Goal: Check status: Check status

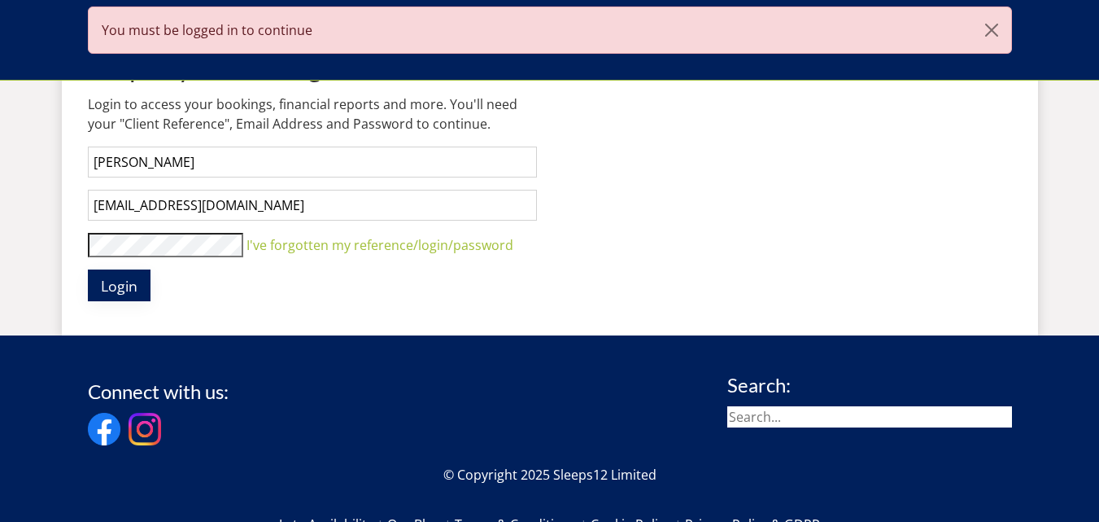
click at [128, 289] on span "Login" at bounding box center [119, 286] width 37 height 20
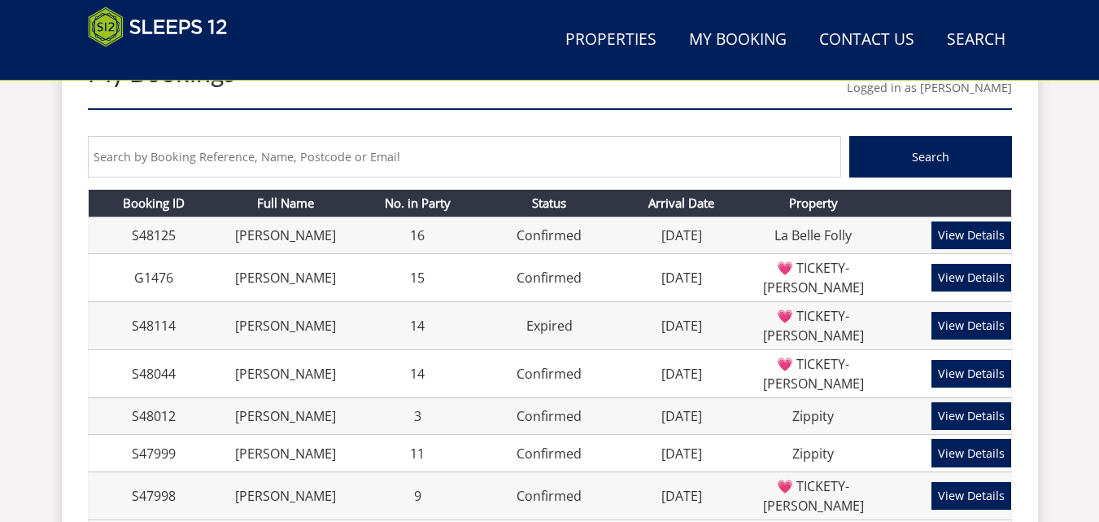
scroll to position [666, 0]
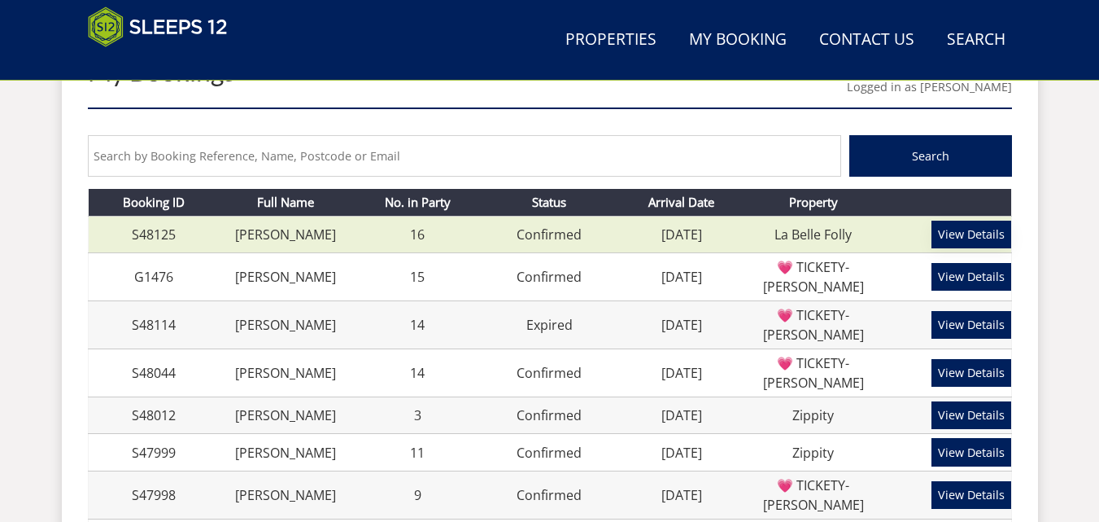
click at [980, 229] on link "View Details" at bounding box center [972, 234] width 80 height 28
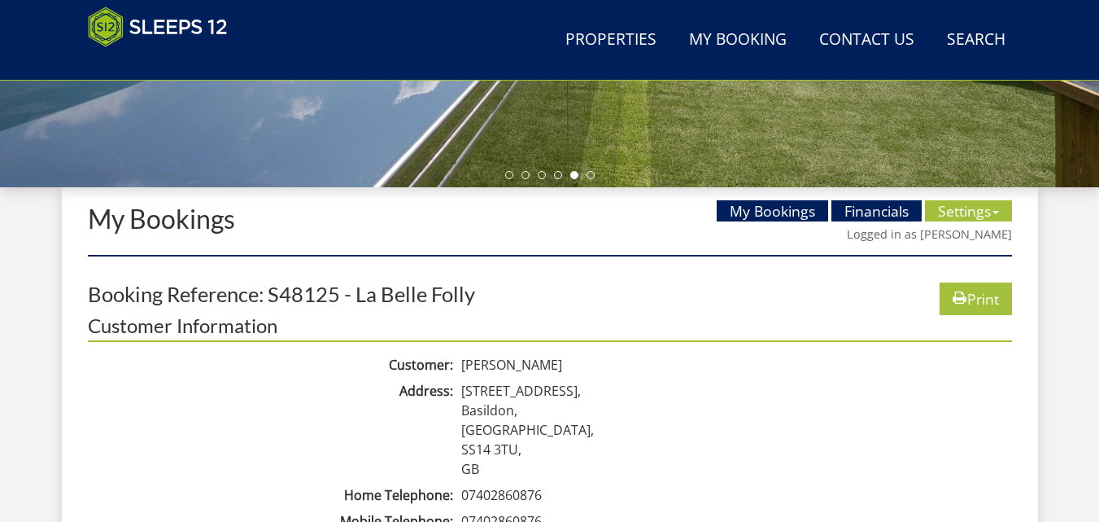
scroll to position [505, 0]
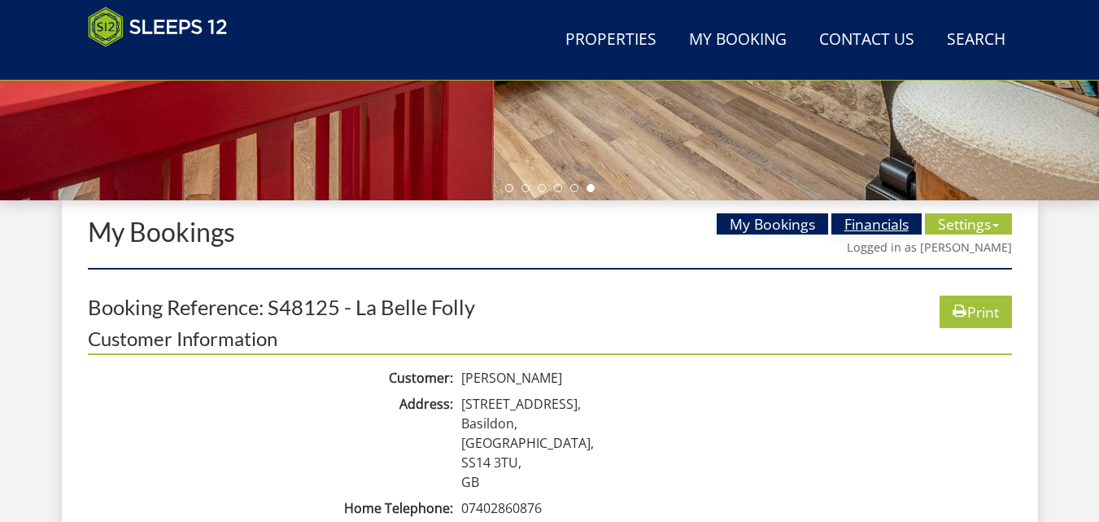
click at [864, 225] on link "Financials" at bounding box center [877, 223] width 90 height 21
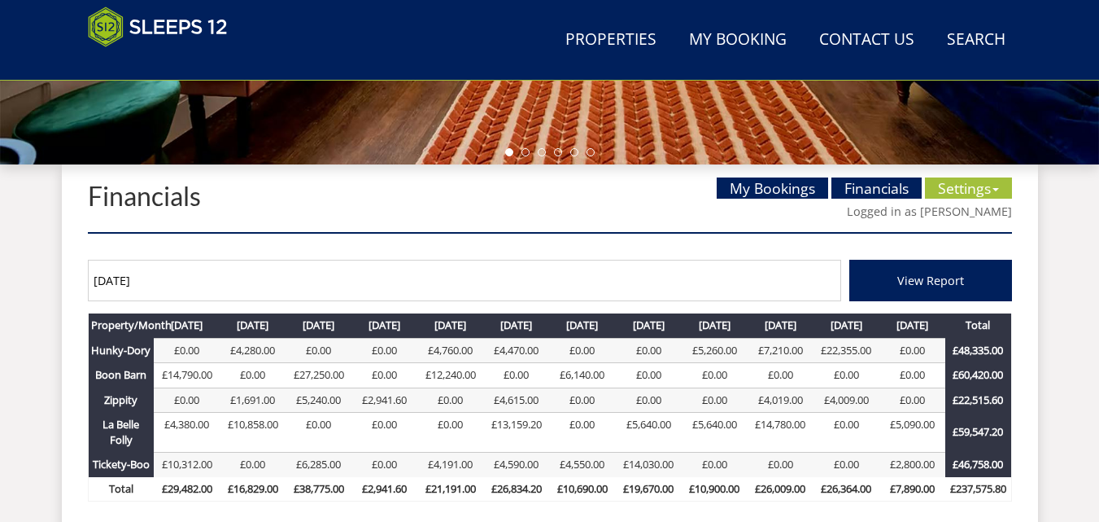
scroll to position [570, 0]
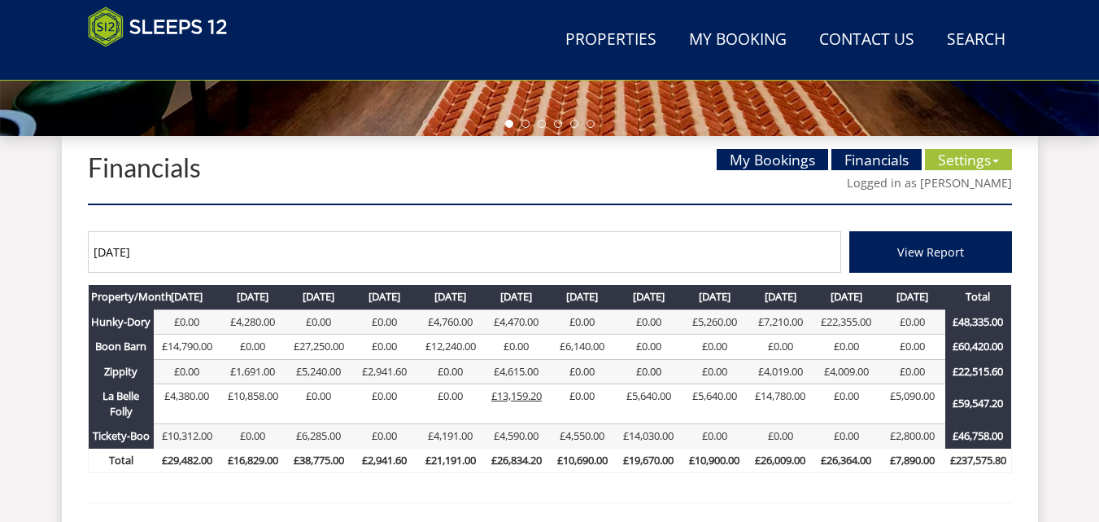
click at [521, 396] on link "£13,159.20" at bounding box center [516, 395] width 50 height 15
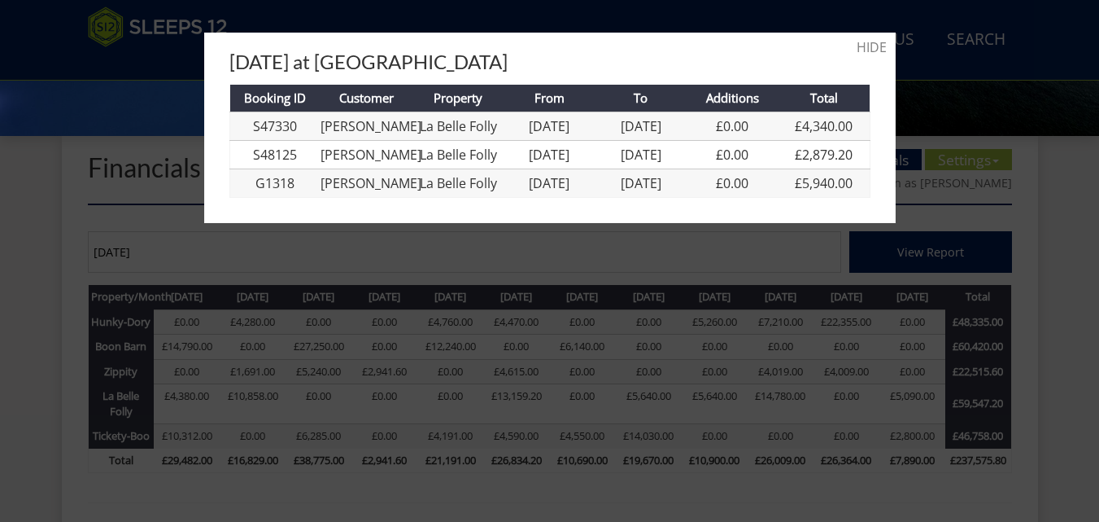
click at [664, 351] on div at bounding box center [549, 261] width 1099 height 522
